Goal: Information Seeking & Learning: Learn about a topic

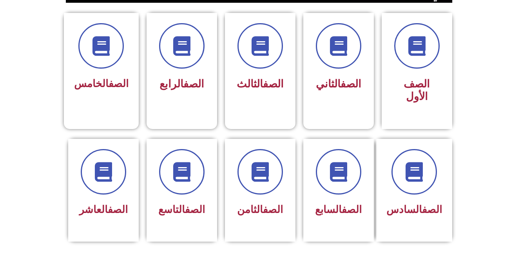
scroll to position [188, 0]
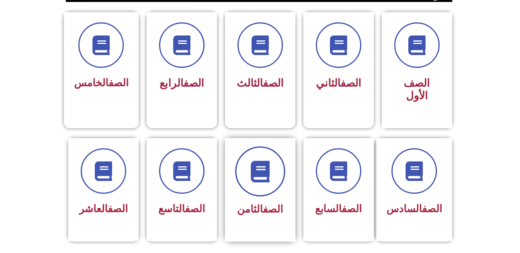
click at [273, 152] on span at bounding box center [260, 171] width 50 height 50
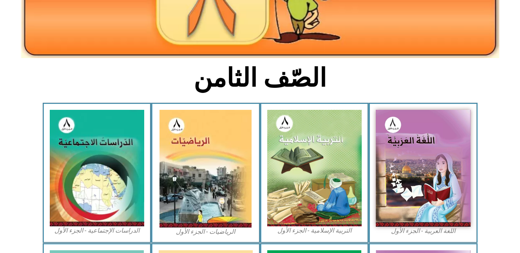
scroll to position [141, 0]
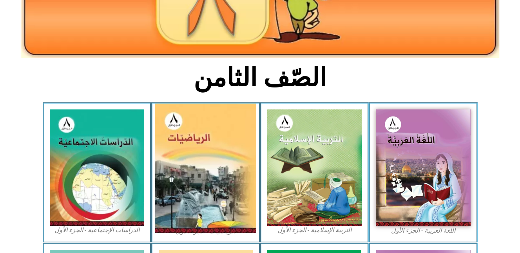
click at [195, 127] on img at bounding box center [206, 168] width 102 height 129
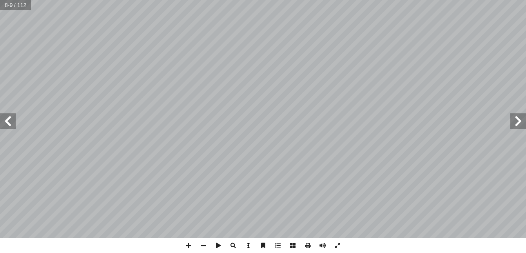
click at [242, 71] on html "الصفحة الرئيسية الصف الأول الصف الثاني الصف الثالث الصف الرابع الصف الخامس الصف…" at bounding box center [263, 35] width 526 height 71
click at [7, 121] on span at bounding box center [8, 121] width 16 height 16
click at [332, 251] on div "6 ة بطرق مختلفة، منها: ّ شري َ لع � ورة ّ لص � لى إ � لمكتوب بالصورة � ّ لنسبي …" at bounding box center [263, 126] width 526 height 253
click at [12, 124] on span at bounding box center [8, 121] width 16 height 16
